Goal: Task Accomplishment & Management: Manage account settings

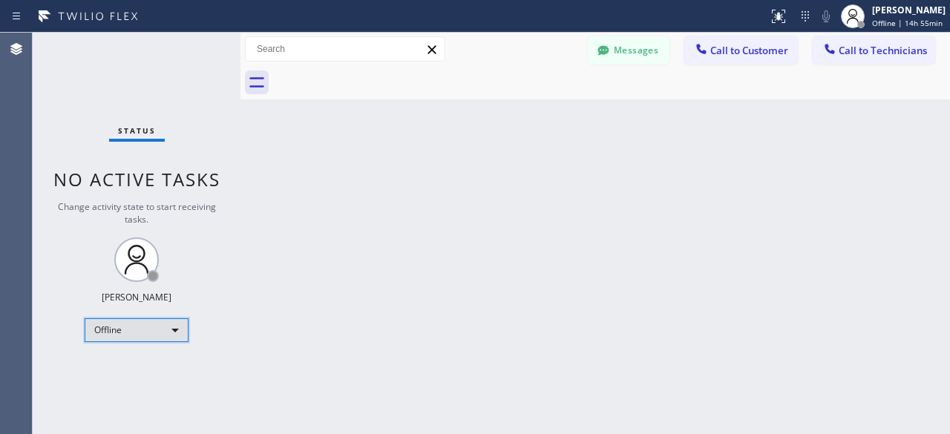
click at [180, 333] on div "Offline" at bounding box center [137, 331] width 104 height 24
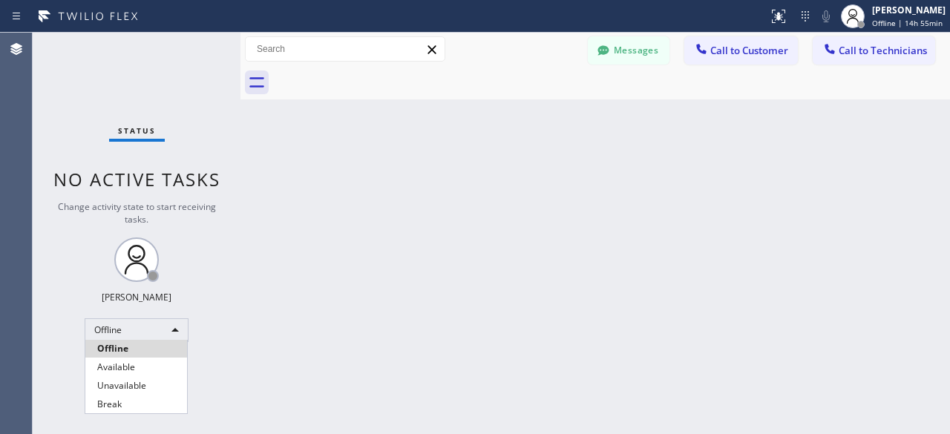
click at [73, 247] on div at bounding box center [475, 217] width 950 height 434
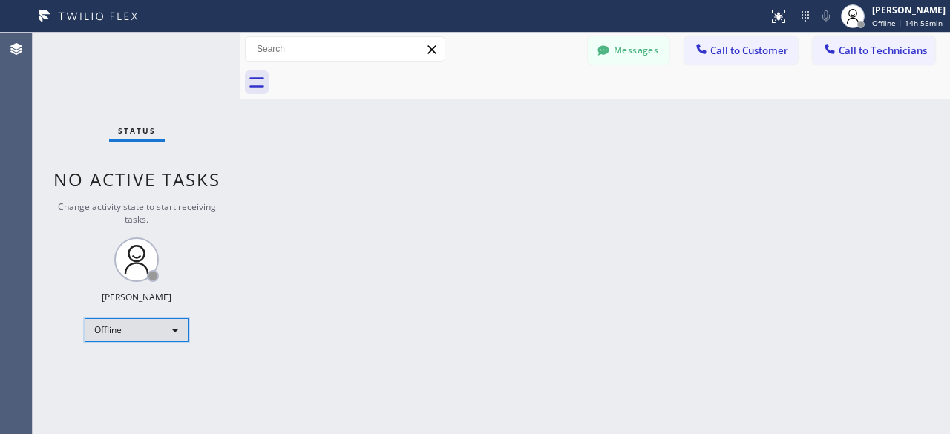
click at [186, 324] on div "Offline" at bounding box center [137, 331] width 104 height 24
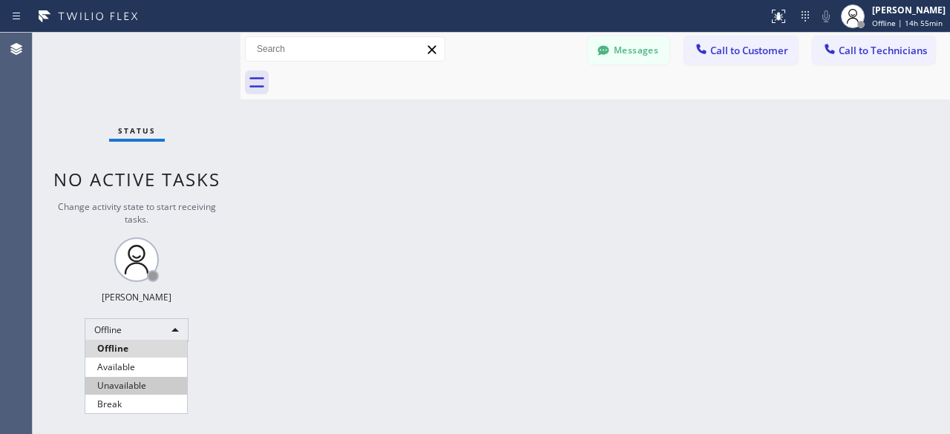
click at [161, 382] on li "Unavailable" at bounding box center [136, 386] width 102 height 18
